Goal: Find specific page/section: Find specific page/section

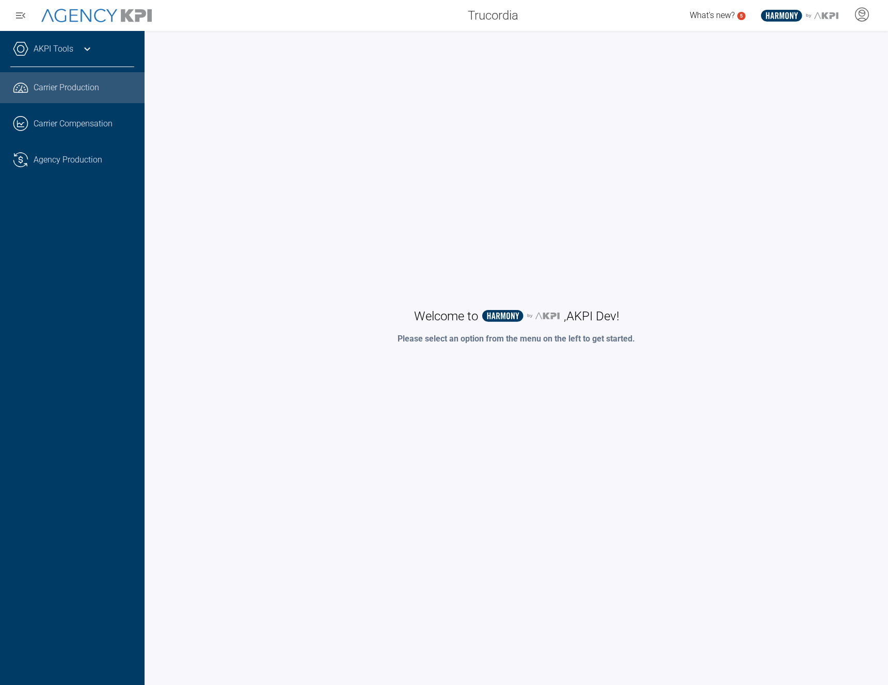
click at [72, 87] on span "Carrier Production" at bounding box center [67, 88] width 66 height 12
